Goal: Information Seeking & Learning: Learn about a topic

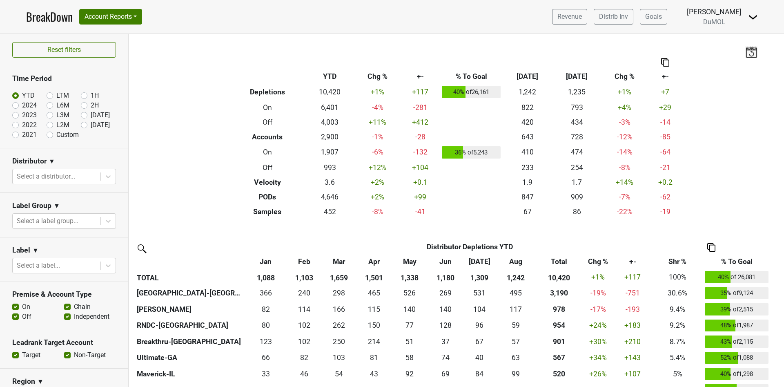
click at [722, 138] on div "Filters Breakdown Type YTD Chg % +- % To Goal Aug ‘25 Aug ‘24 Chg % +- Depletio…" at bounding box center [456, 210] width 655 height 353
click at [581, 18] on link "Revenue" at bounding box center [569, 17] width 35 height 16
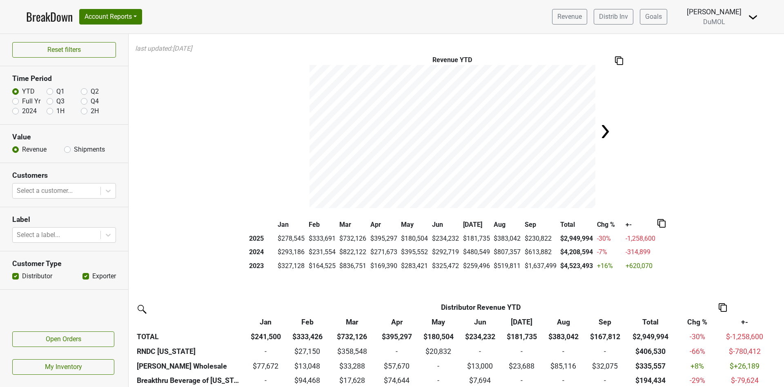
click at [603, 129] on img at bounding box center [605, 131] width 16 height 16
click at [53, 21] on link "BreakDown" at bounding box center [49, 16] width 47 height 17
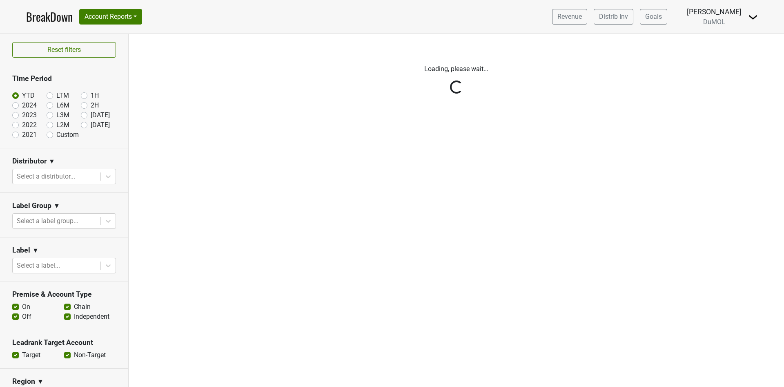
click at [78, 125] on div "Reset filters Time Period YTD LTM 1H 2024 L6M 2H 2023 L3M Aug '25 2022 L2M Sep …" at bounding box center [64, 210] width 129 height 353
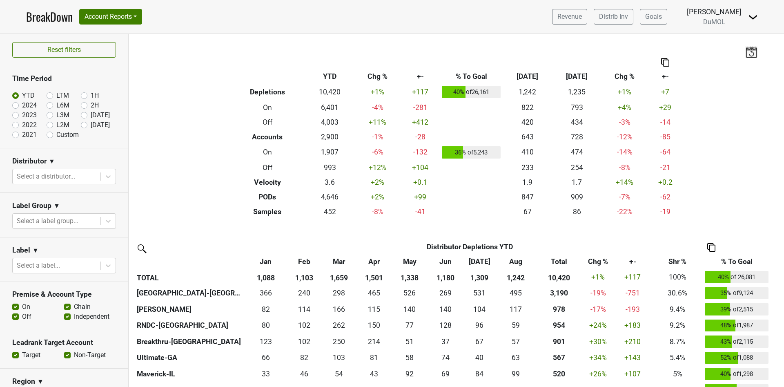
click at [91, 125] on label "[DATE]" at bounding box center [100, 125] width 19 height 10
click at [81, 125] on input "[DATE]" at bounding box center [97, 124] width 33 height 8
radio input "true"
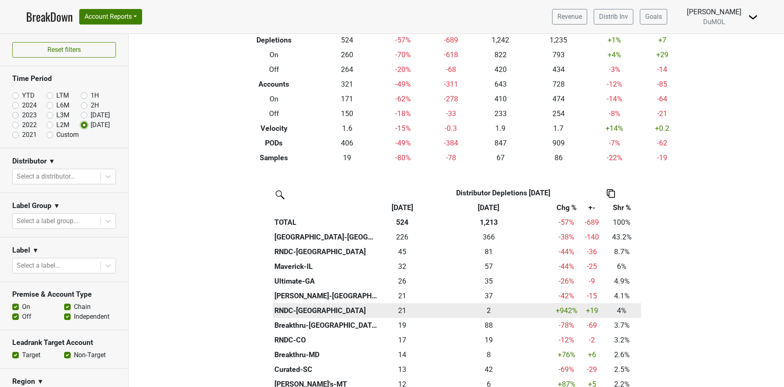
scroll to position [184, 0]
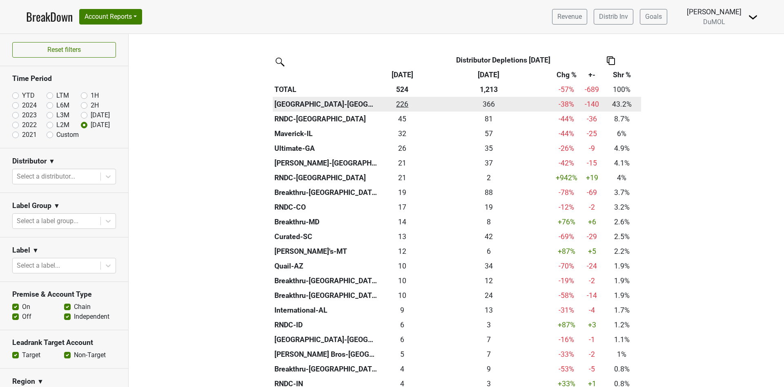
click at [399, 103] on div "226 226" at bounding box center [402, 104] width 42 height 11
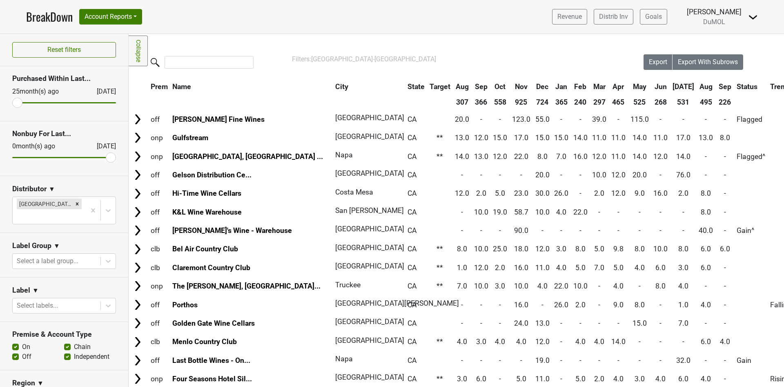
click at [716, 85] on th "Sep" at bounding box center [725, 86] width 18 height 15
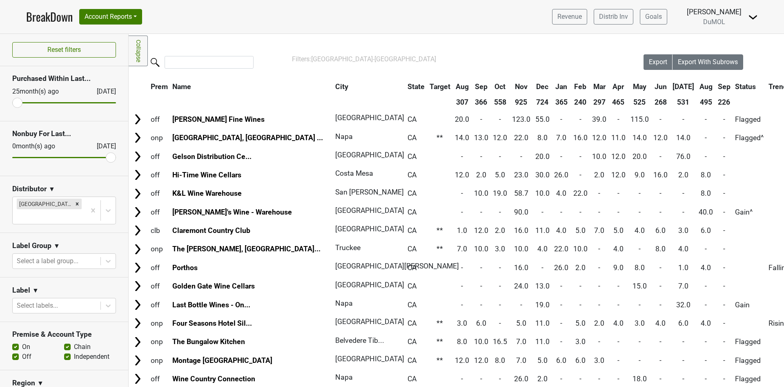
click at [716, 85] on th "Sep" at bounding box center [724, 86] width 17 height 15
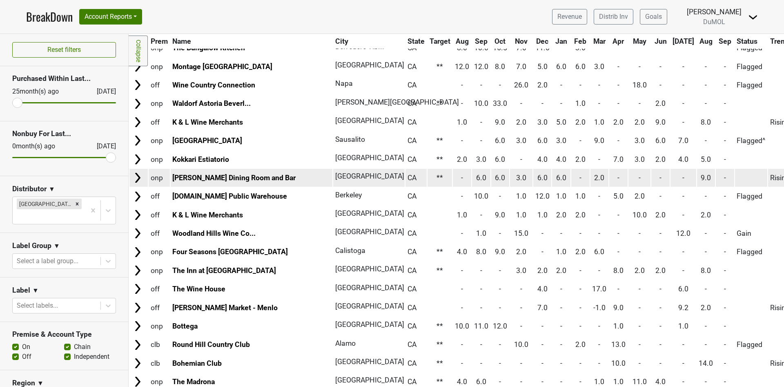
scroll to position [1776, 0]
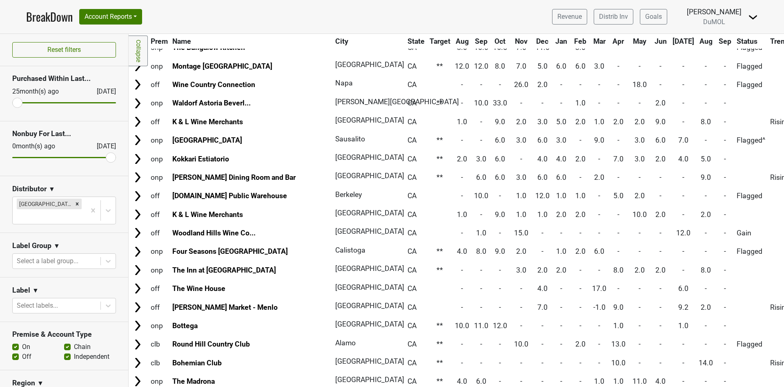
click at [48, 17] on link "BreakDown" at bounding box center [49, 16] width 47 height 17
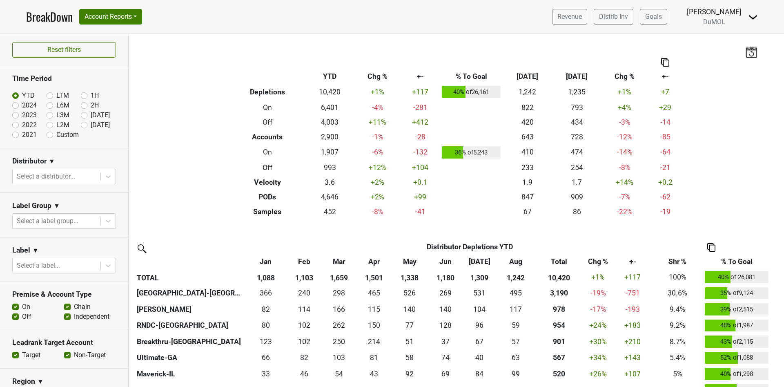
click at [91, 124] on label "[DATE]" at bounding box center [100, 125] width 19 height 10
click at [81, 124] on input "[DATE]" at bounding box center [97, 124] width 33 height 8
radio input "true"
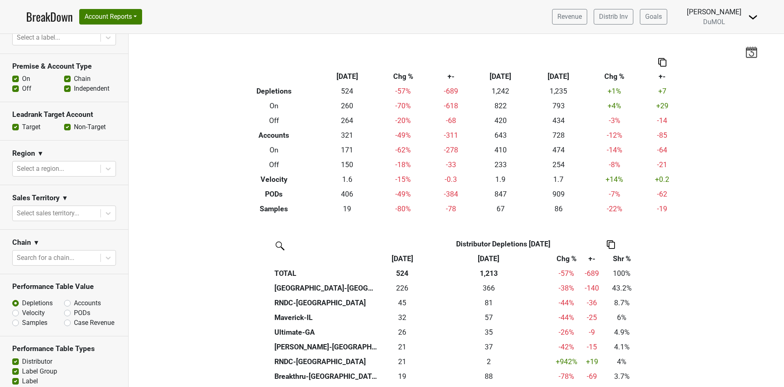
scroll to position [245, 0]
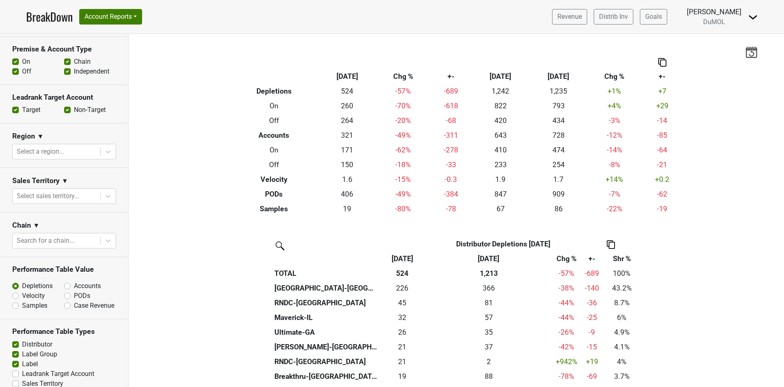
click at [74, 283] on label "Accounts" at bounding box center [87, 286] width 27 height 10
click at [64, 283] on input "Accounts" at bounding box center [88, 285] width 49 height 8
radio input "true"
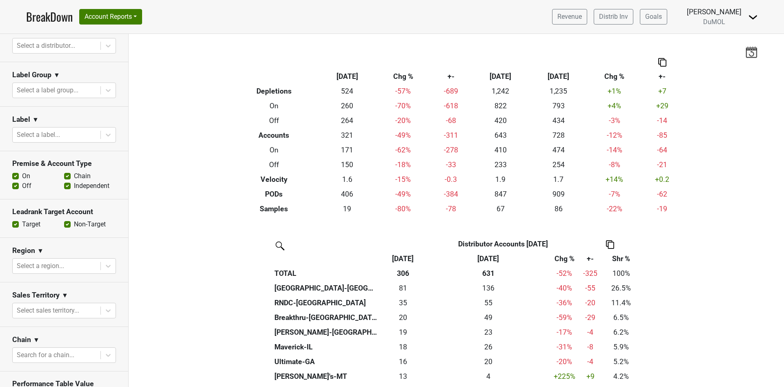
scroll to position [128, 0]
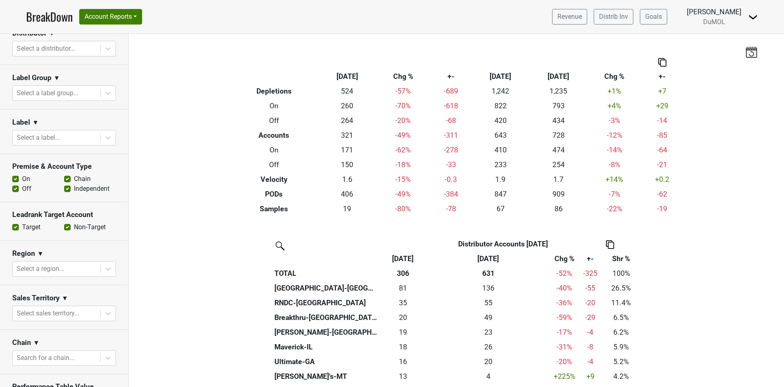
click at [22, 187] on label "Off" at bounding box center [26, 189] width 9 height 10
click at [15, 187] on input "Off" at bounding box center [15, 188] width 7 height 8
checkbox input "false"
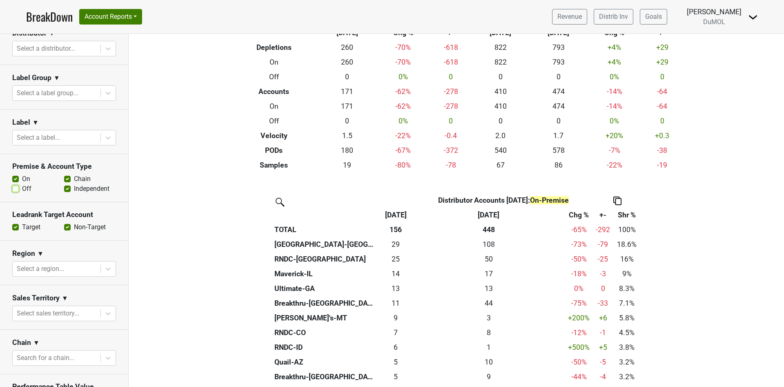
scroll to position [61, 0]
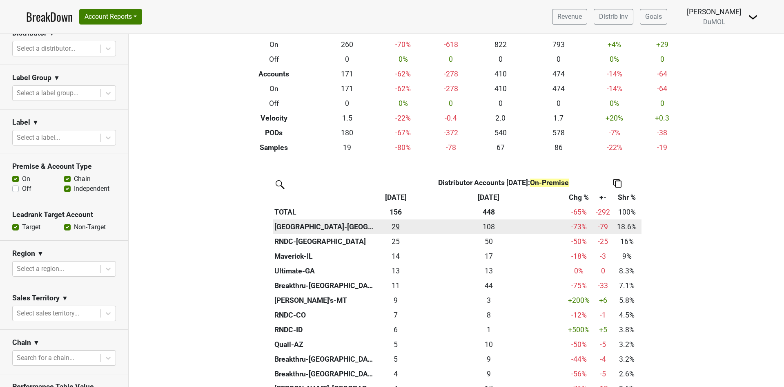
click at [392, 226] on div "29 29" at bounding box center [395, 226] width 31 height 11
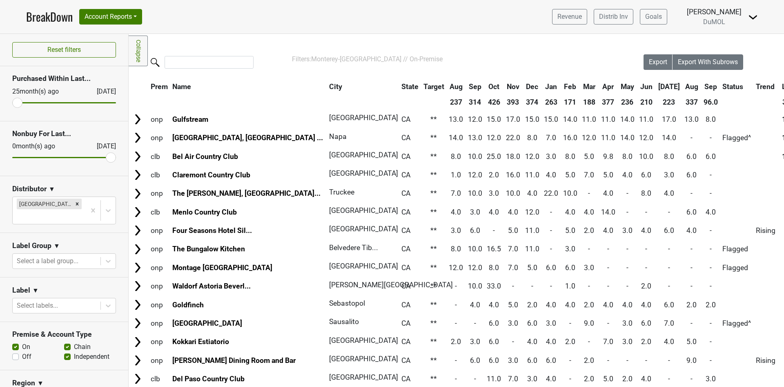
click at [701, 85] on th "Sep" at bounding box center [710, 86] width 18 height 15
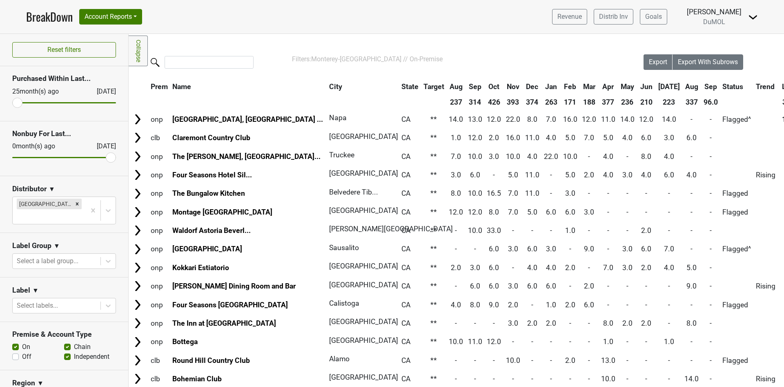
click at [701, 85] on th "Sep" at bounding box center [710, 86] width 18 height 15
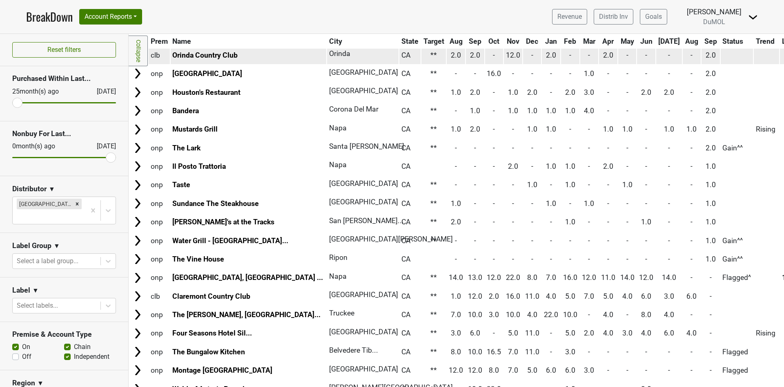
scroll to position [367, 0]
